Goal: Check status: Check status

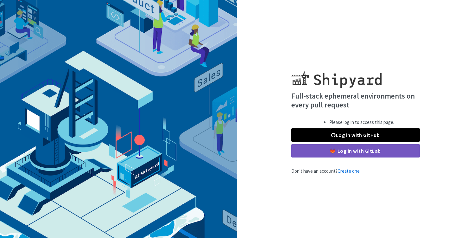
click at [351, 137] on link "Log in with GitHub" at bounding box center [355, 134] width 129 height 13
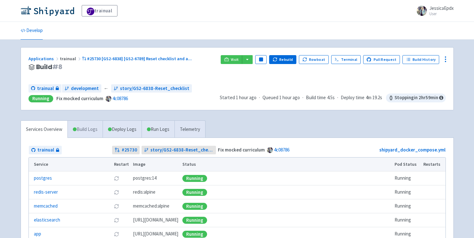
click at [84, 131] on link "Build Logs" at bounding box center [85, 129] width 35 height 17
